Goal: Task Accomplishment & Management: Manage account settings

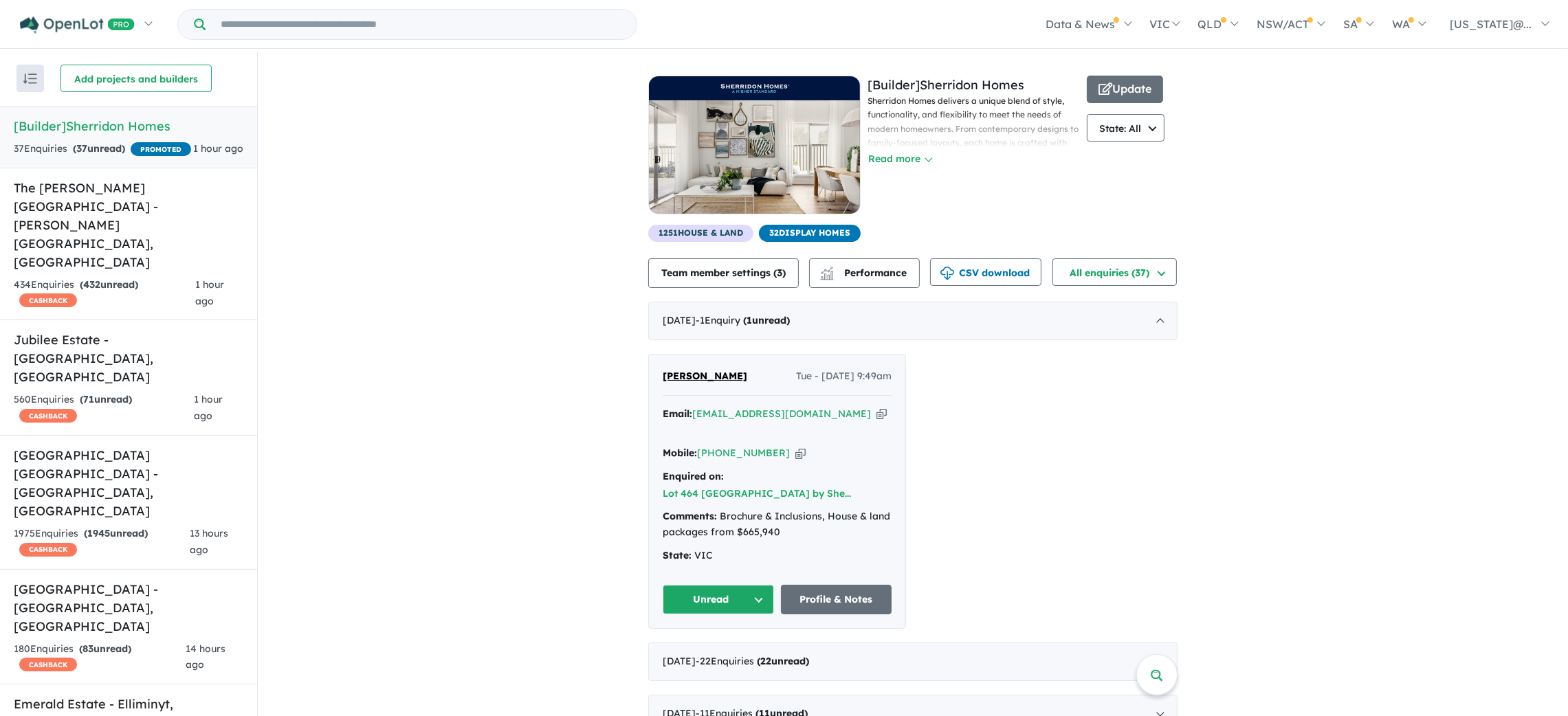
scroll to position [724, 0]
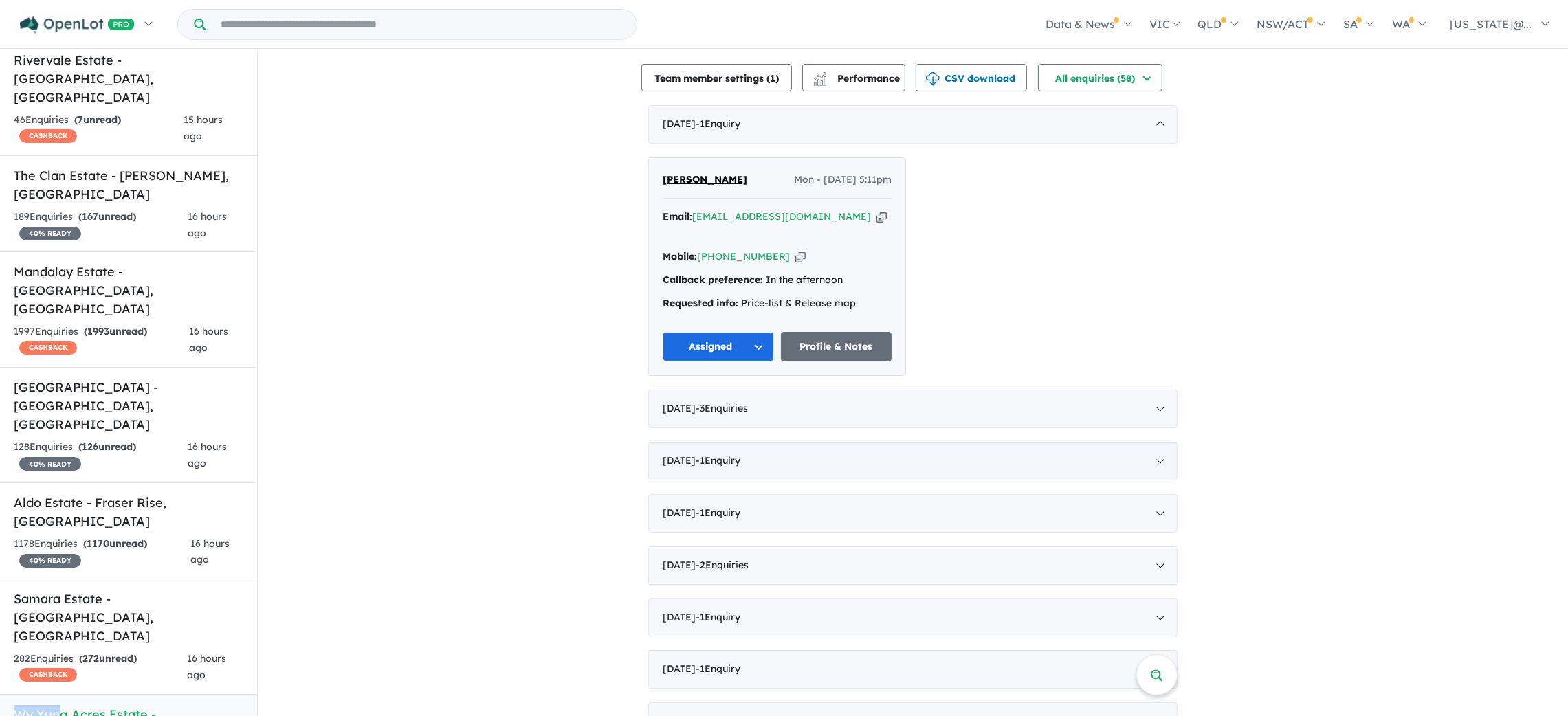
scroll to position [515, 0]
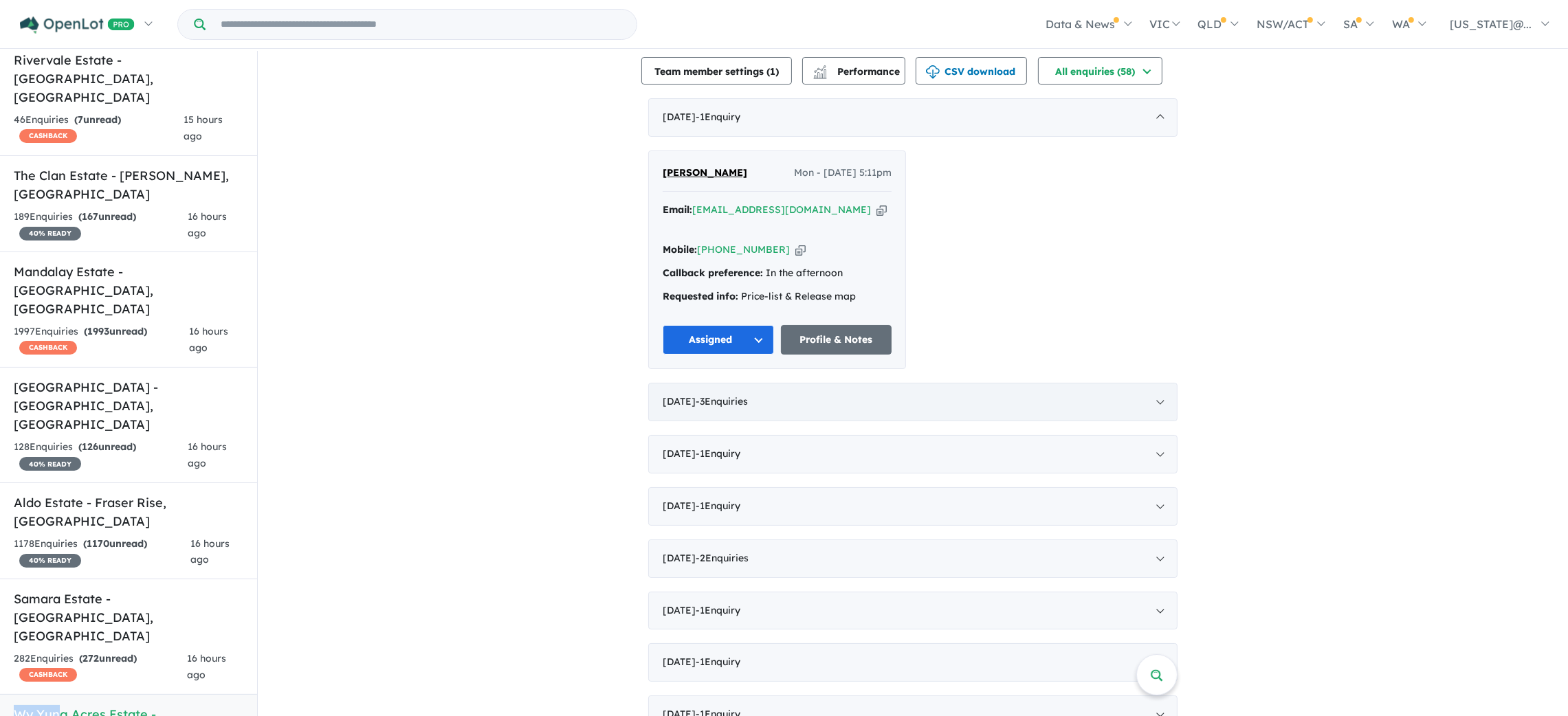
click at [1154, 383] on div "[DATE] - 3 Enquir ies ( 0 unread)" at bounding box center [913, 402] width 530 height 39
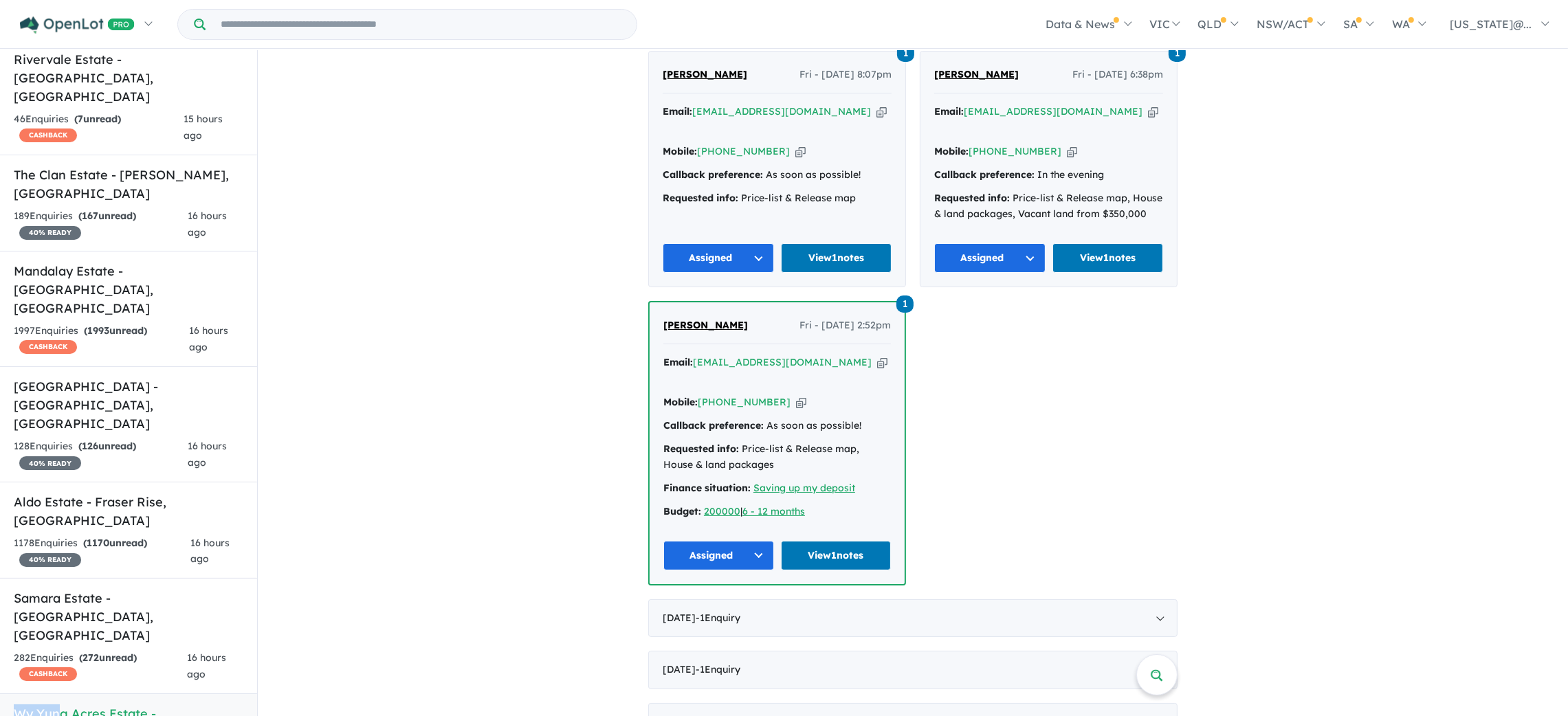
scroll to position [722, 0]
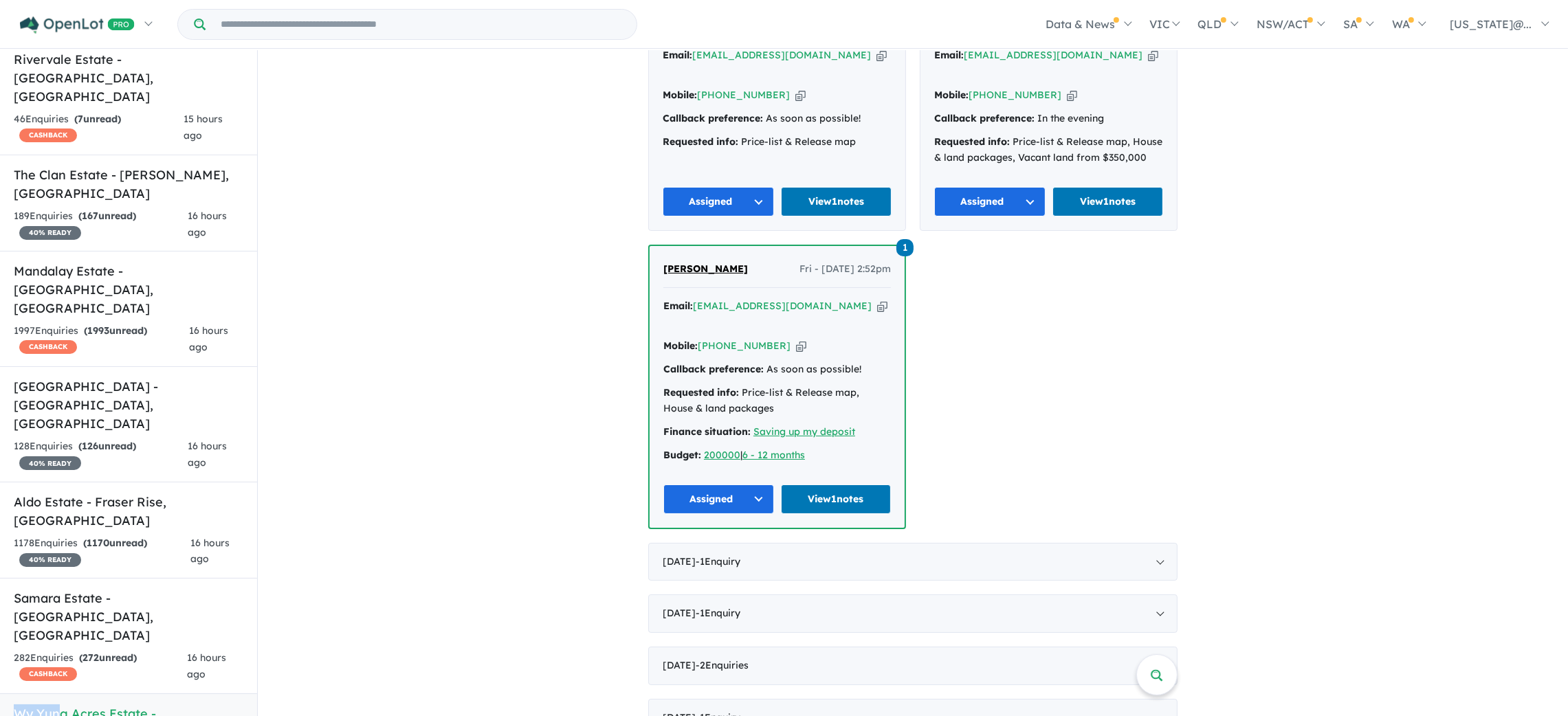
click at [699, 262] on span "[PERSON_NAME]" at bounding box center [705, 268] width 85 height 12
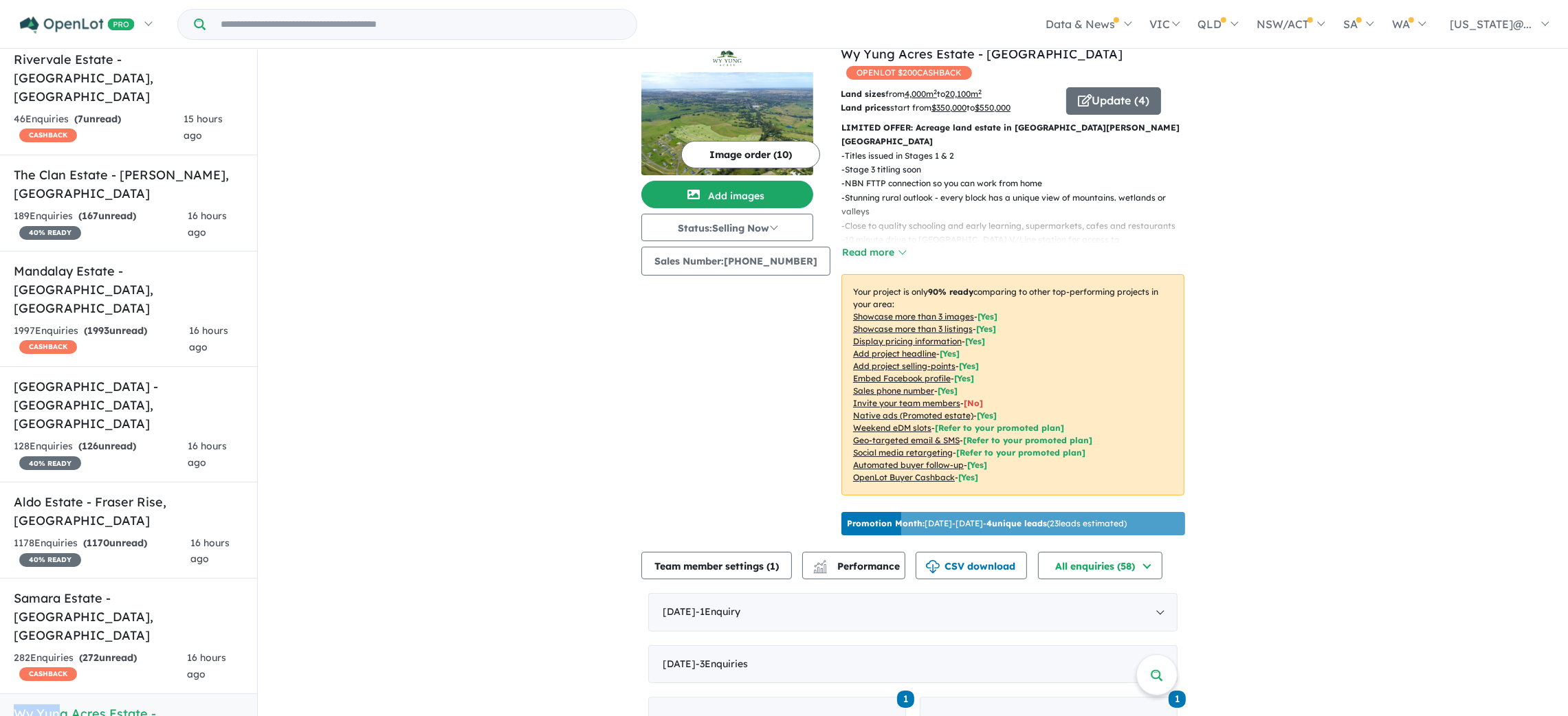
scroll to position [0, 0]
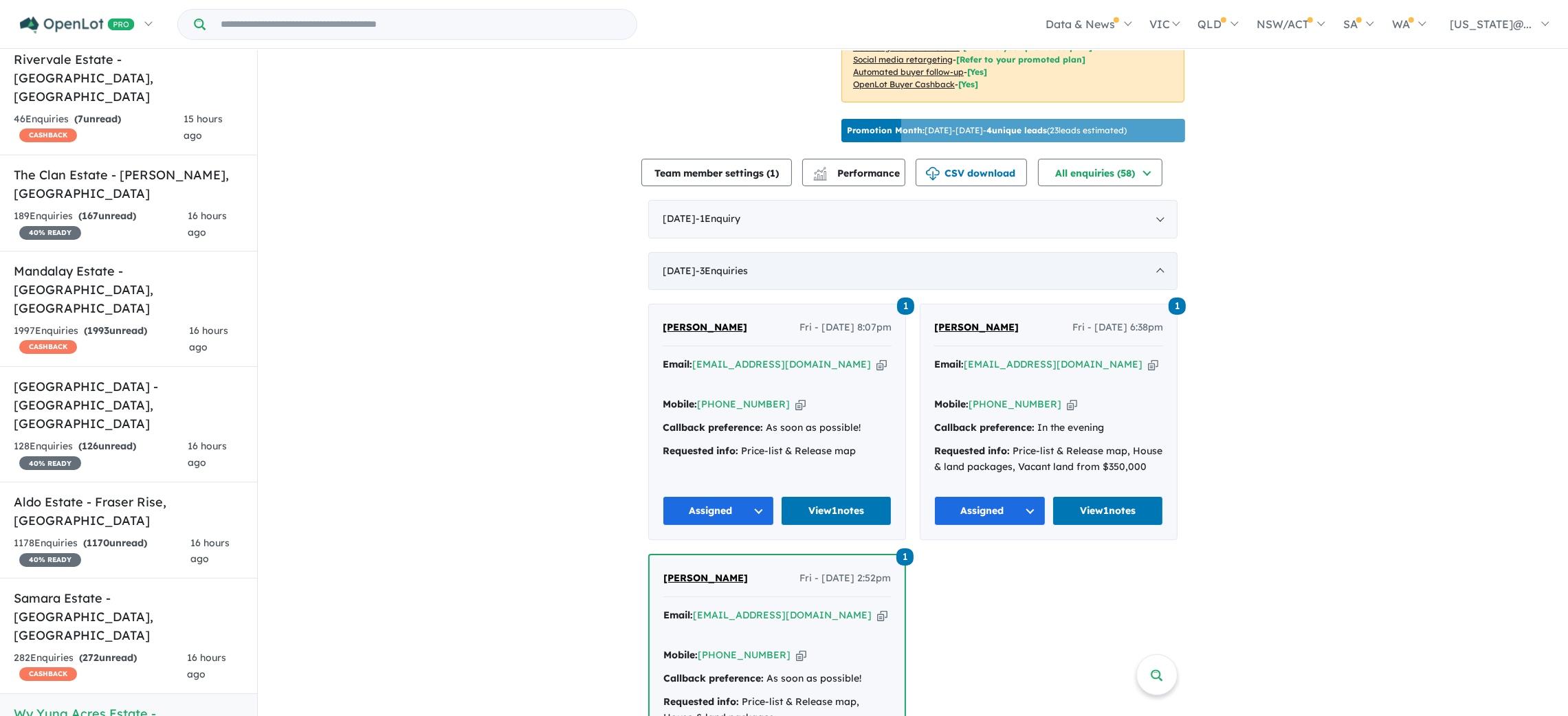
scroll to position [618, 0]
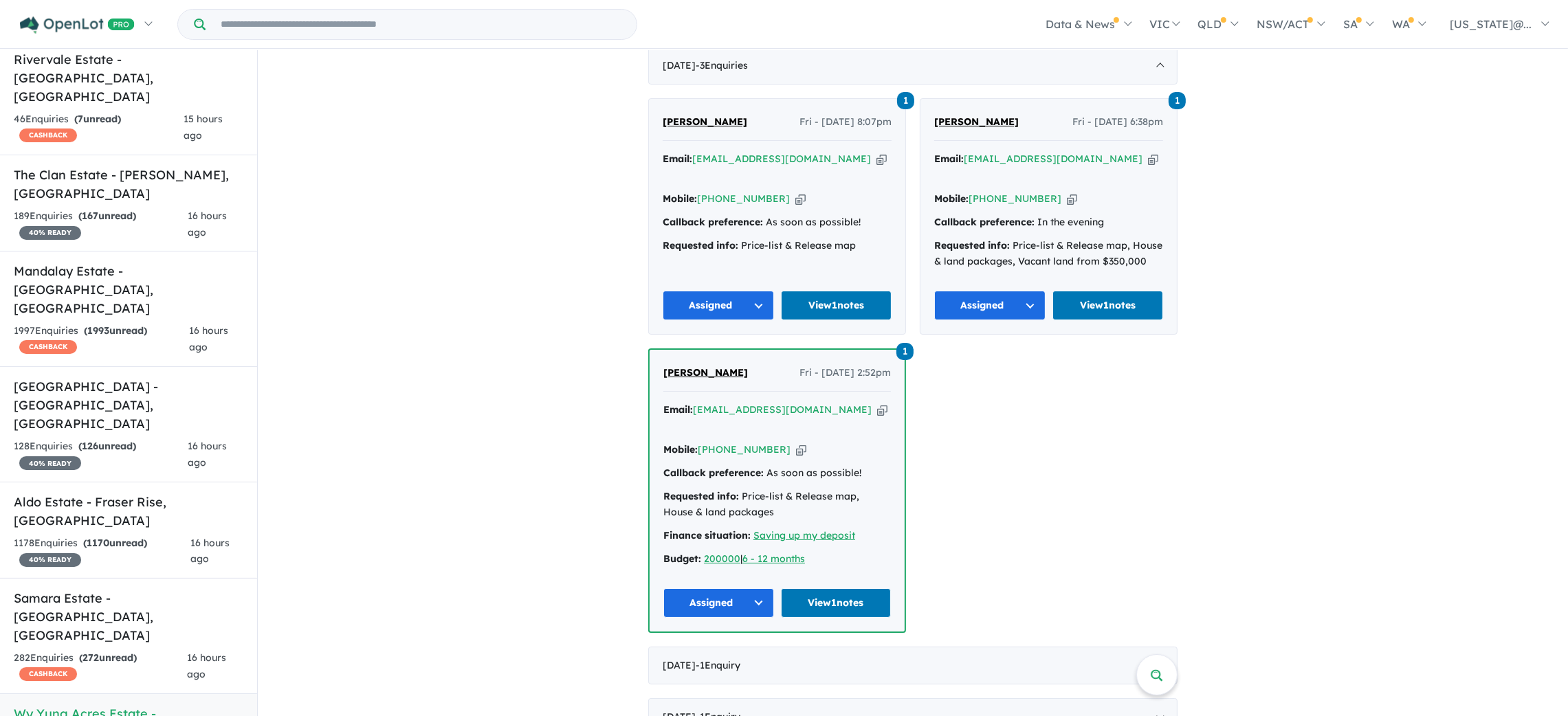
click at [691, 366] on span "[PERSON_NAME]" at bounding box center [705, 372] width 85 height 12
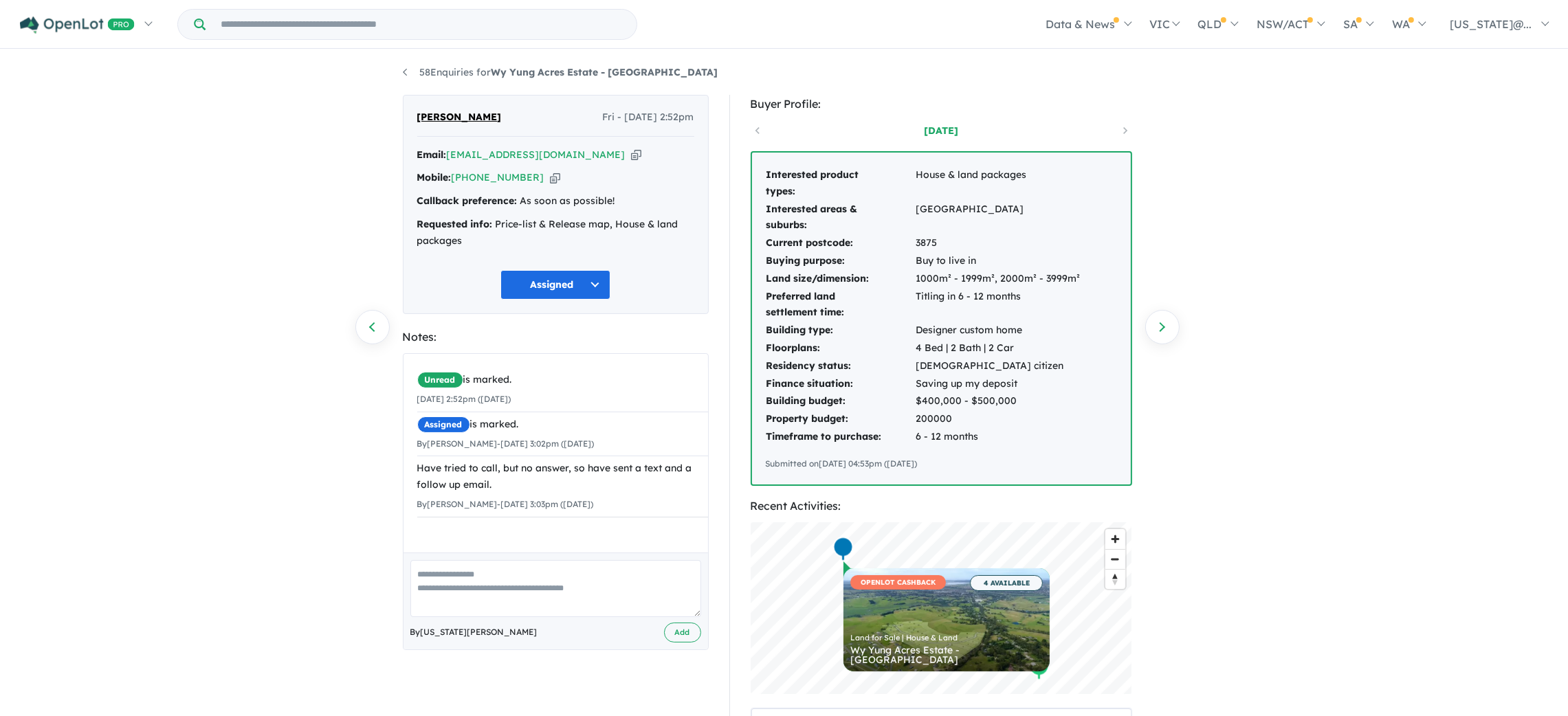
click at [1255, 330] on div "58 Enquiries for Wy Yung Acres Estate - Wy Yung Previous enquiry Next enquiry M…" at bounding box center [784, 384] width 1568 height 667
click at [417, 73] on link "58 Enquiries for Wy Yung Acres Estate - [GEOGRAPHIC_DATA]" at bounding box center [560, 72] width 316 height 12
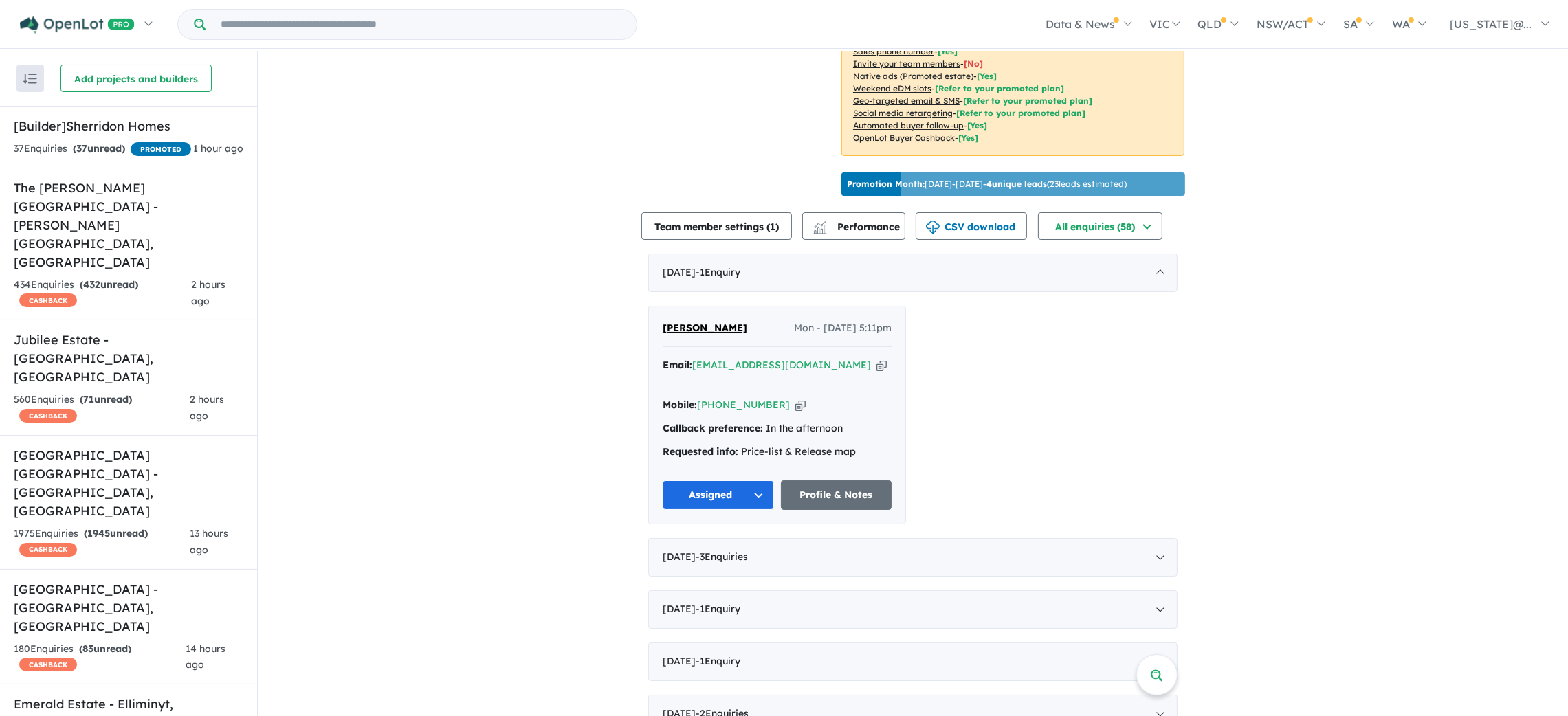
scroll to position [515, 0]
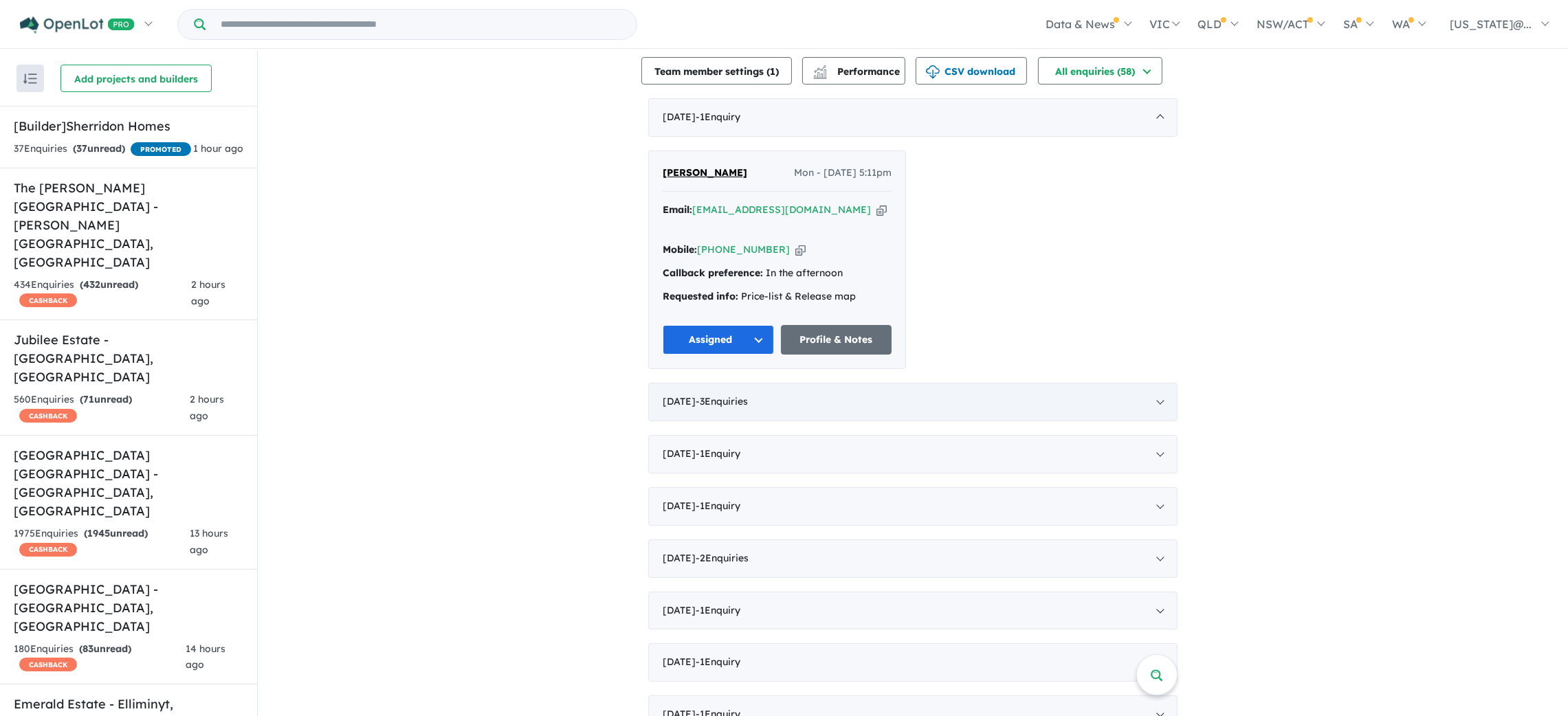
click at [1158, 383] on div "[DATE] - 3 Enquir ies ( 0 unread)" at bounding box center [913, 402] width 530 height 39
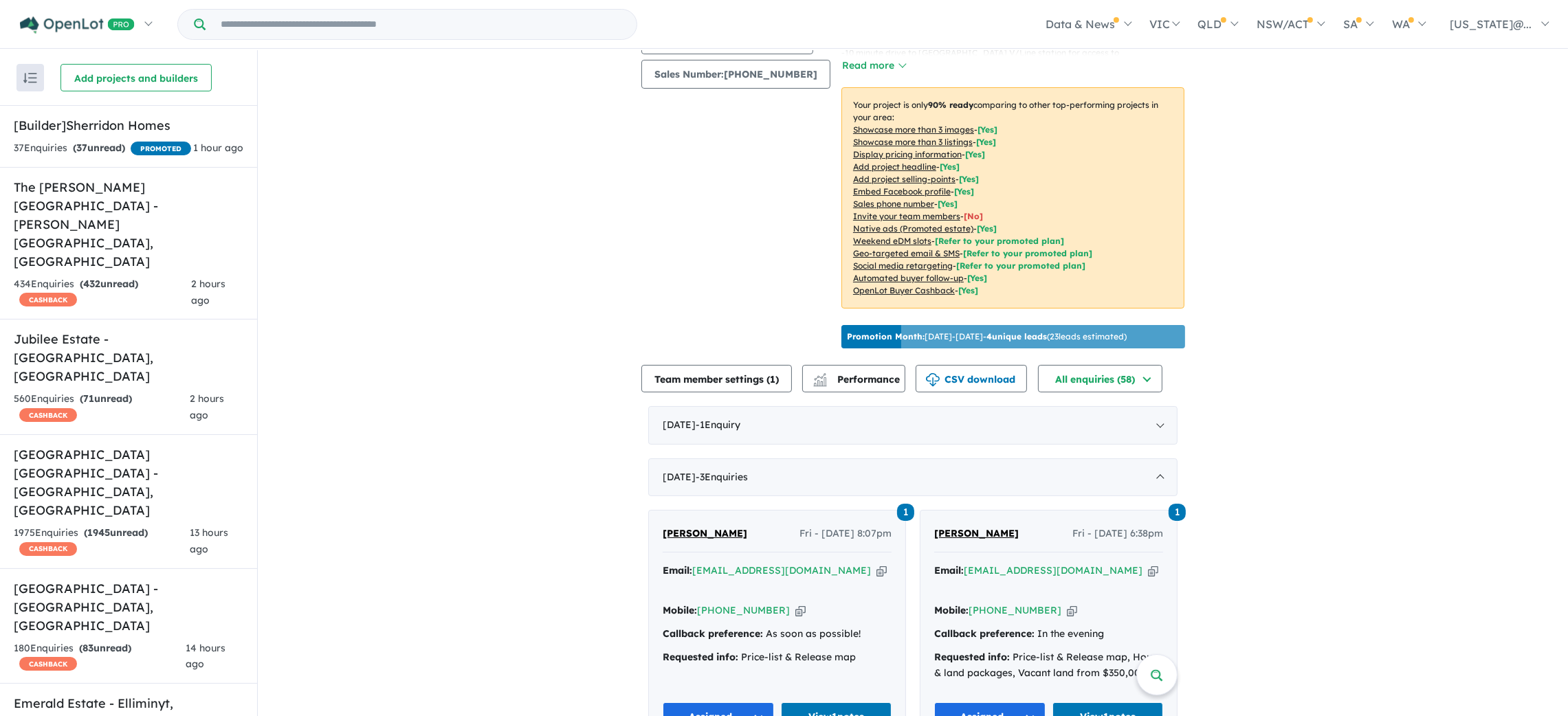
scroll to position [0, 0]
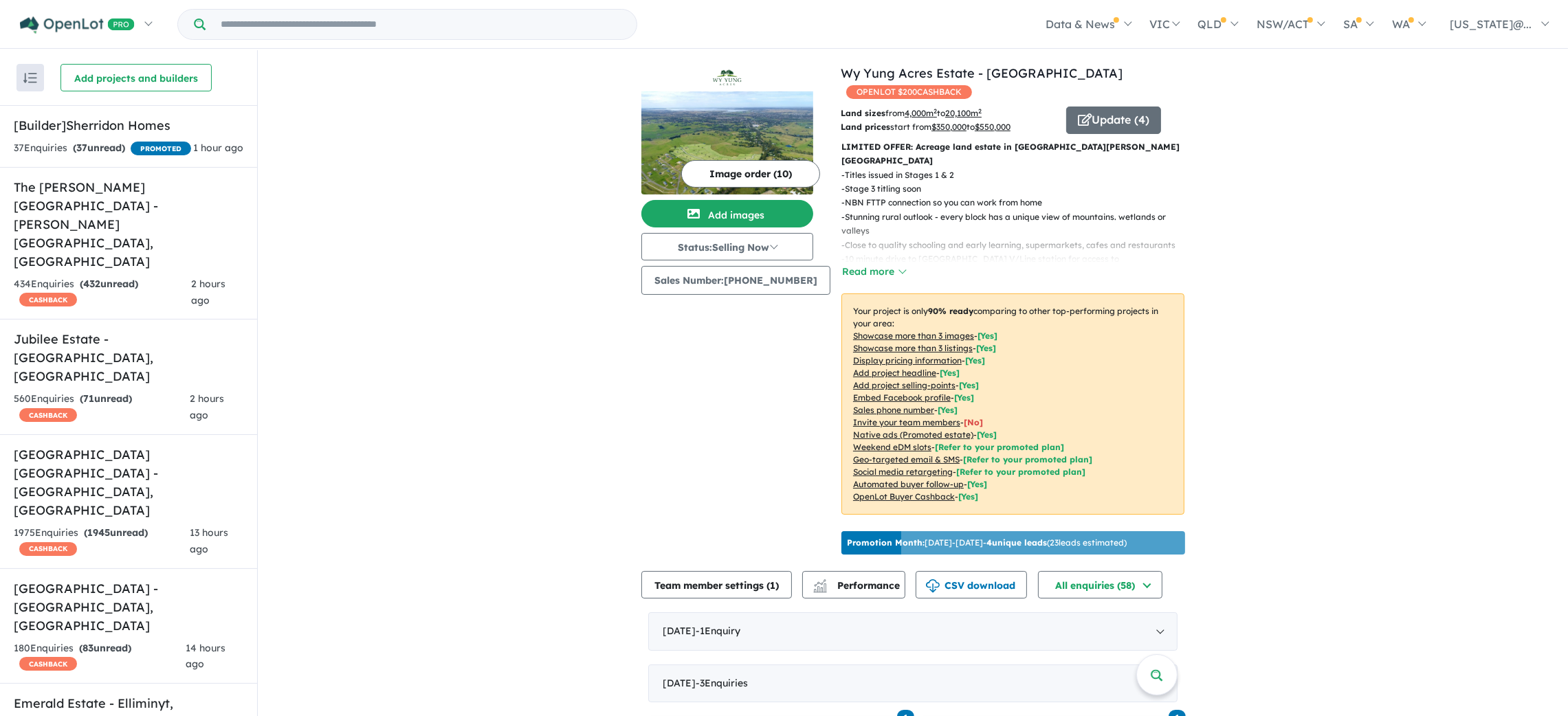
click at [720, 386] on div "Image order ( 10 ) Add images Status: Selling Now In Planning Coming Soon Selli…" at bounding box center [742, 313] width 200 height 497
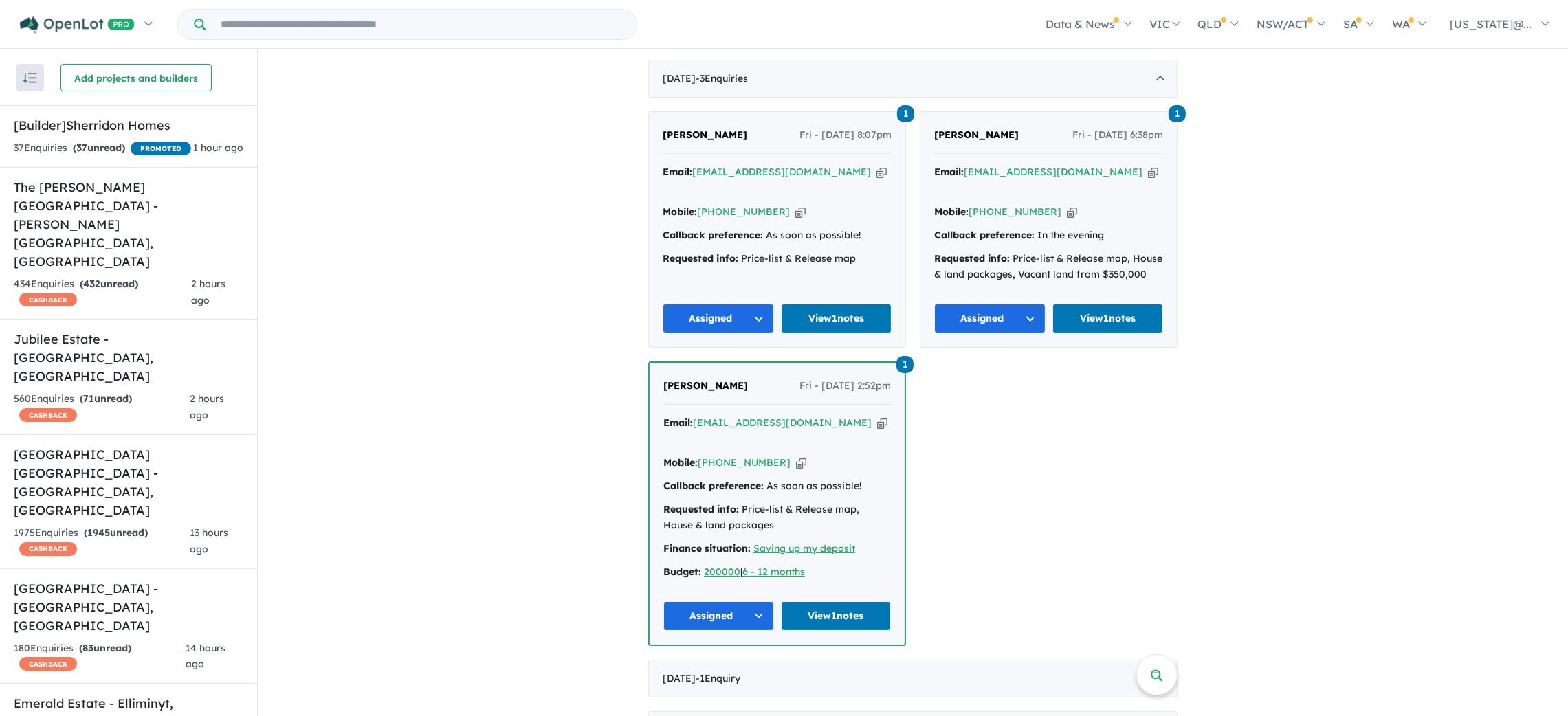
scroll to position [618, 0]
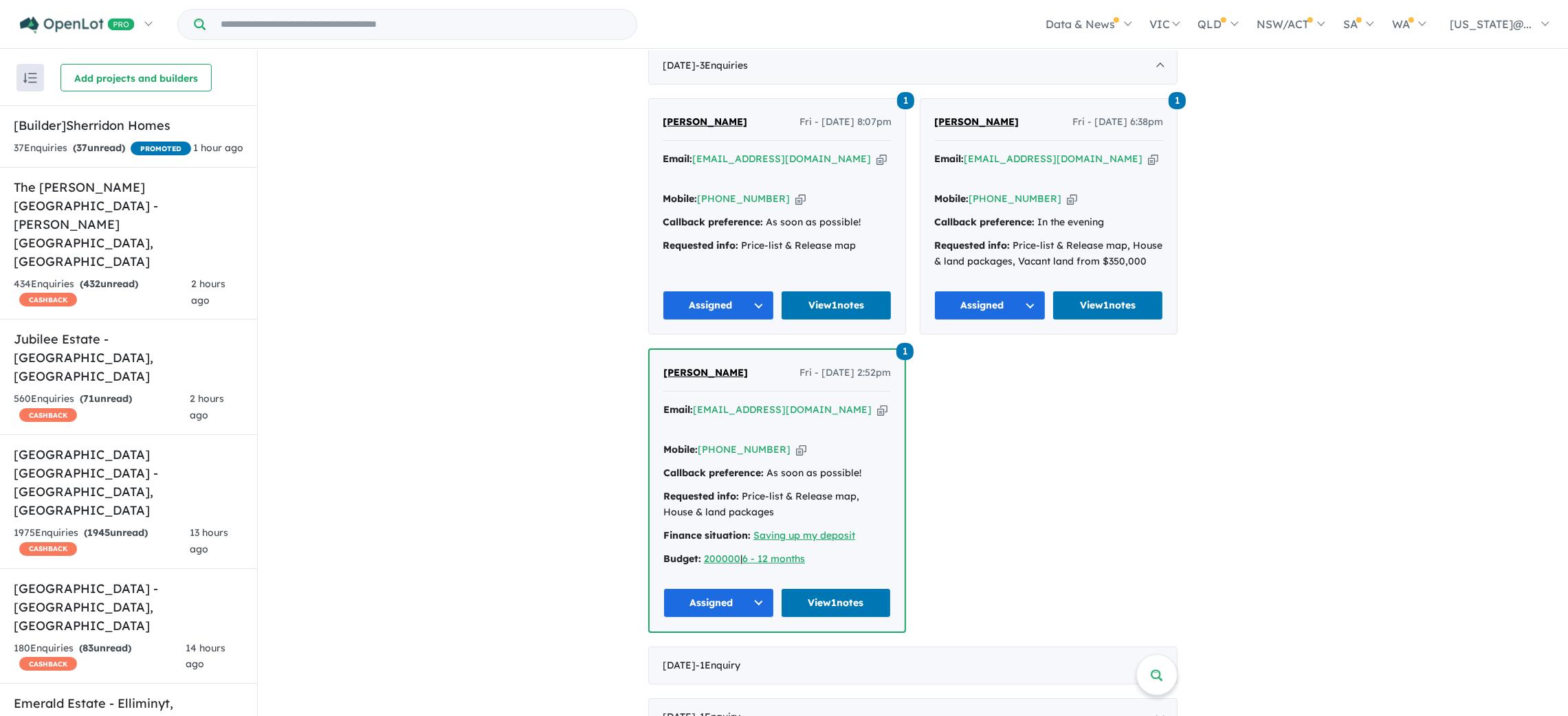
click at [1024, 291] on button "Assigned" at bounding box center [990, 306] width 111 height 30
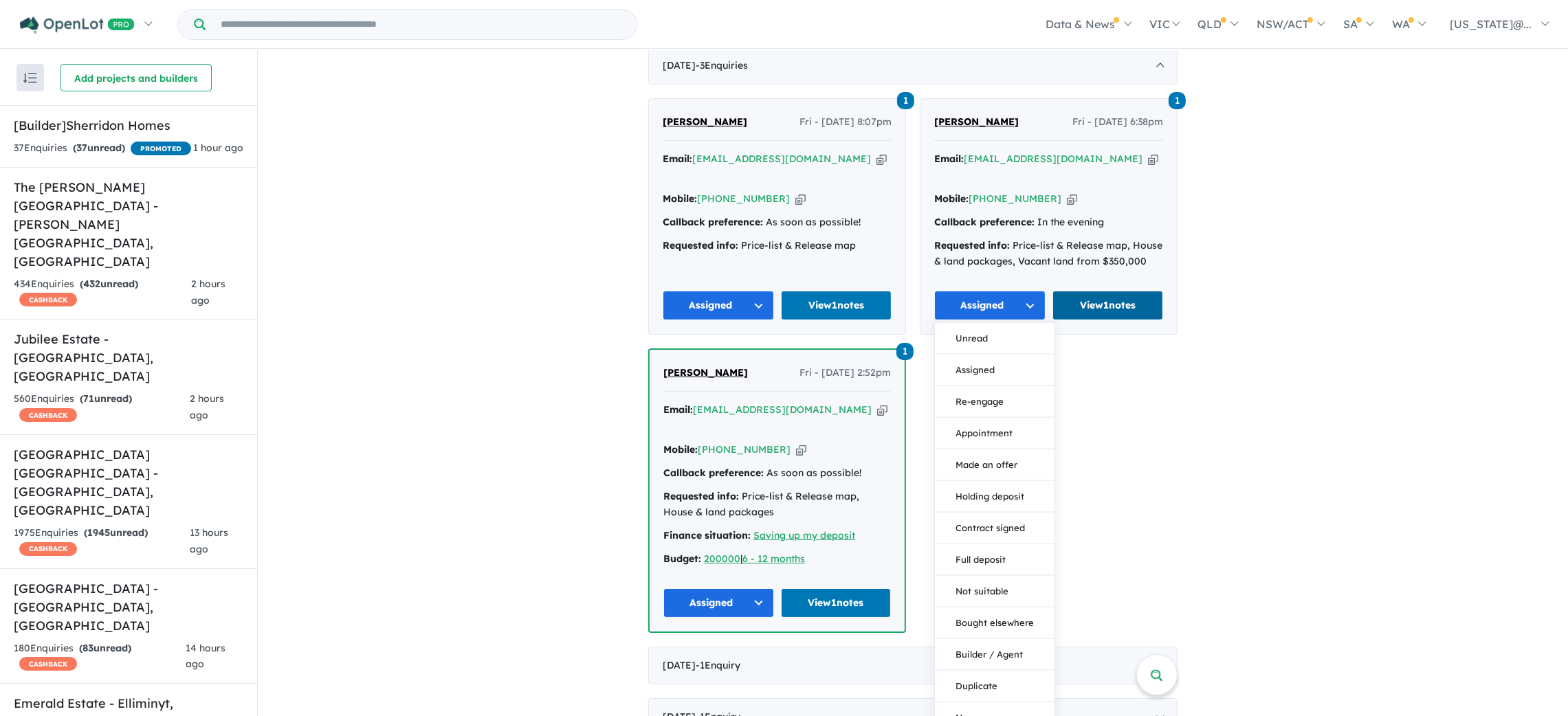
click at [1114, 291] on link "View 1 notes" at bounding box center [1108, 306] width 111 height 30
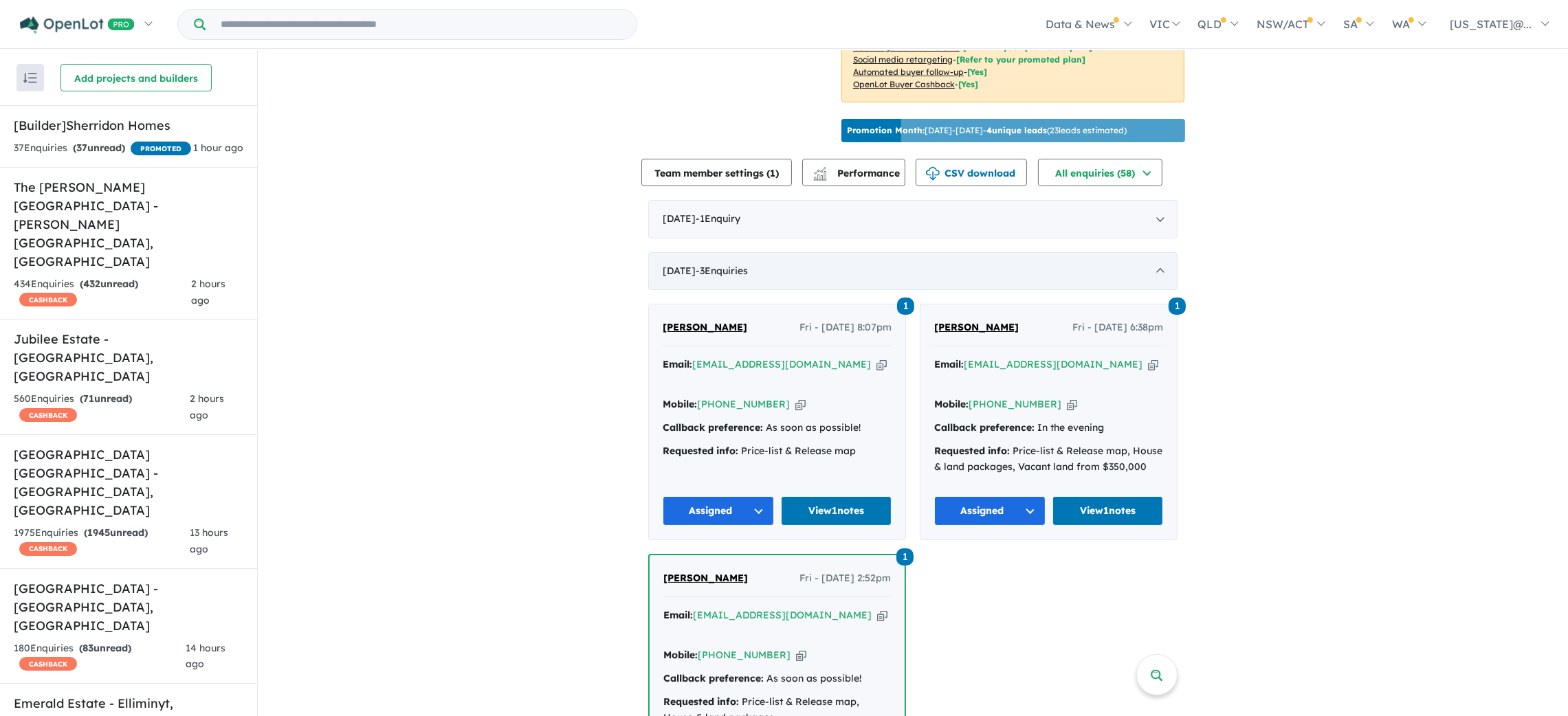
scroll to position [515, 0]
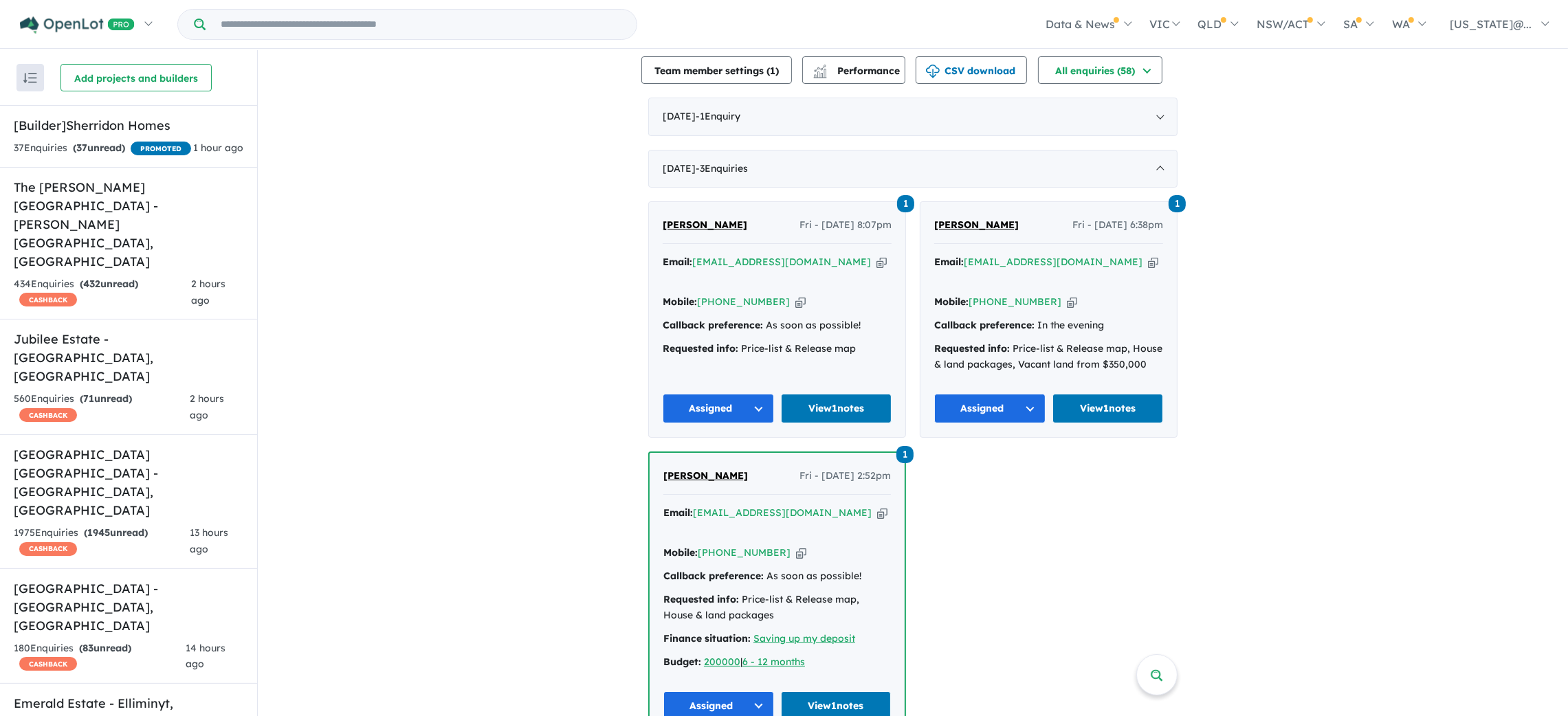
click at [398, 19] on input "Try estate name, suburb, builder or developer" at bounding box center [421, 25] width 426 height 30
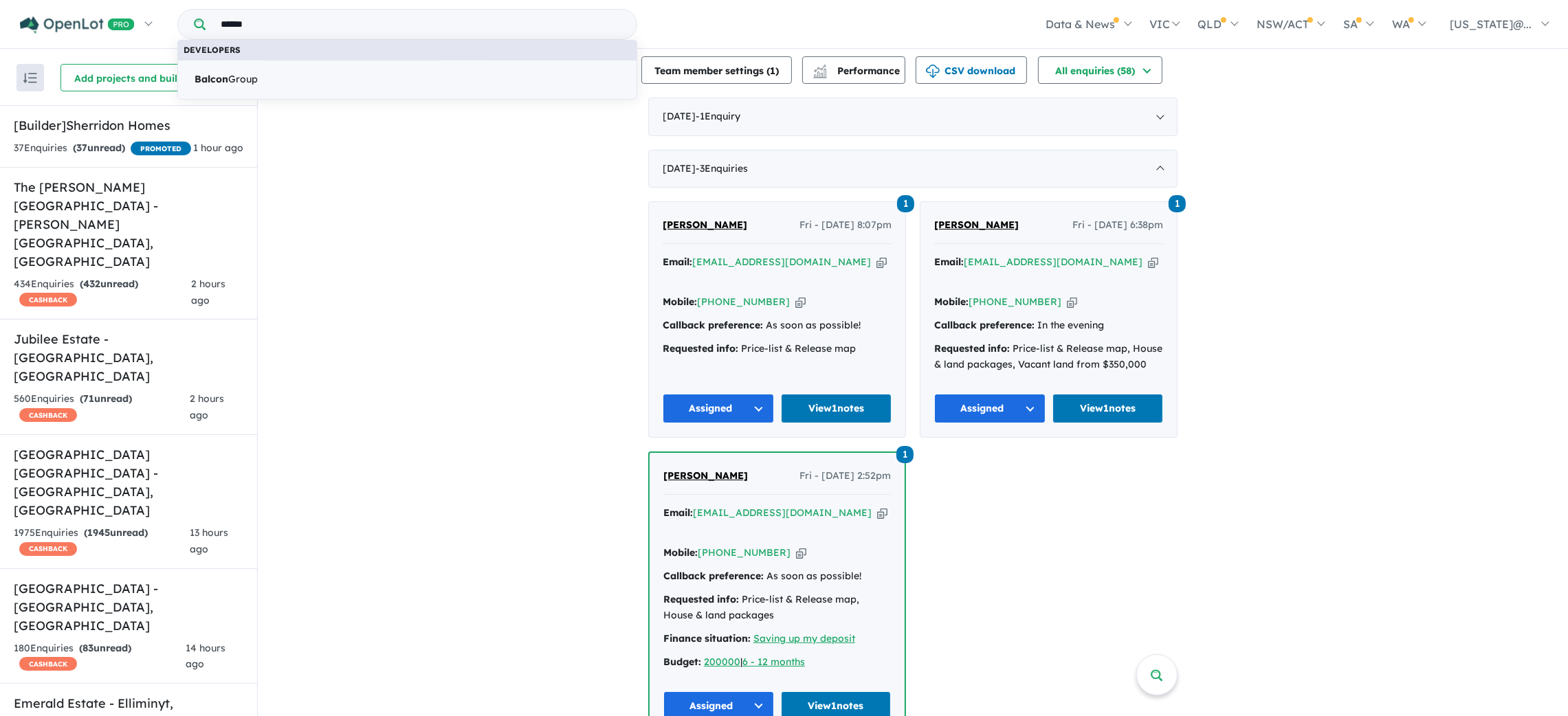
type input "******"
click at [391, 78] on link "Balcon Group" at bounding box center [407, 80] width 460 height 40
